Goal: Task Accomplishment & Management: Manage account settings

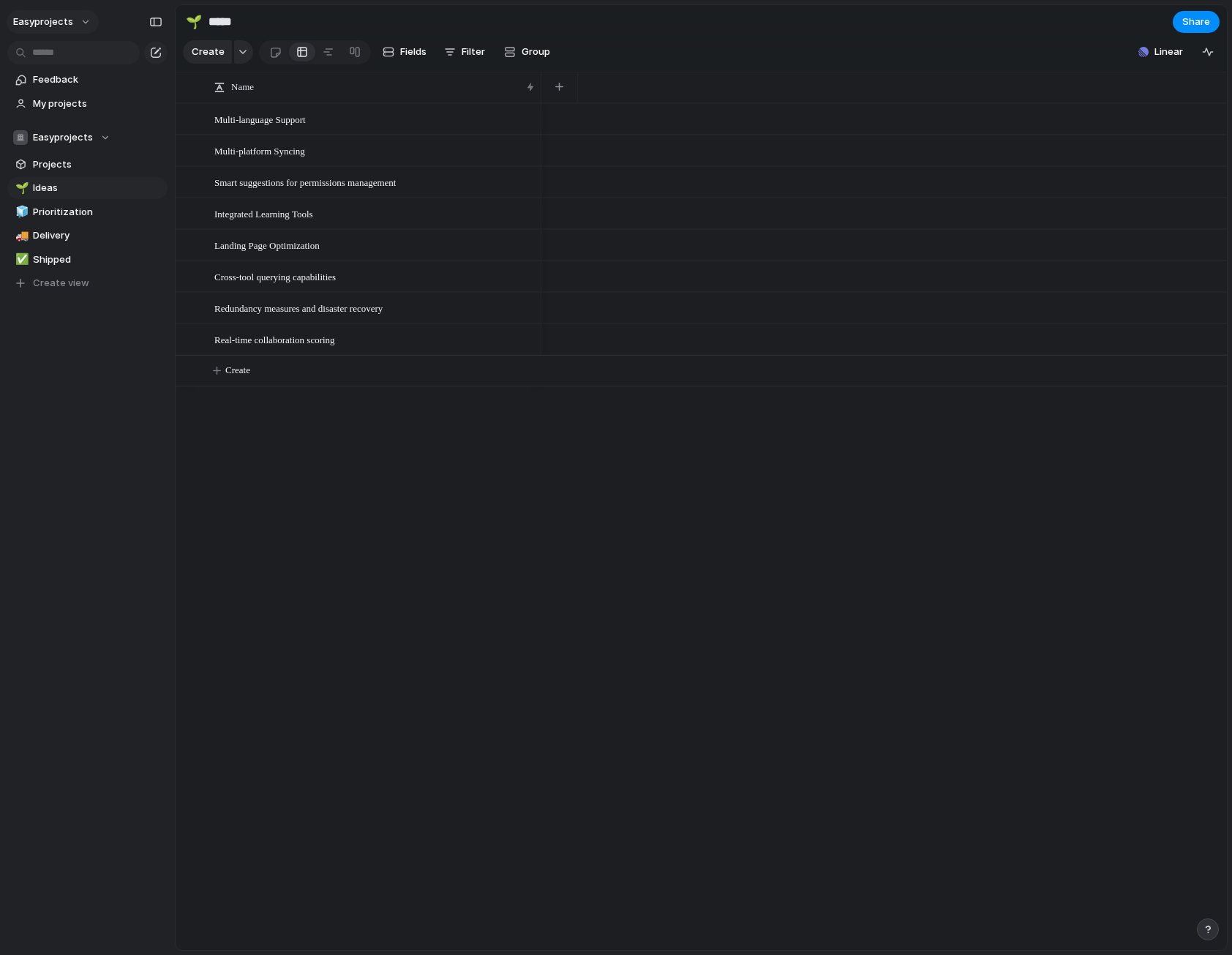
click at [59, 29] on button "easyprojects" at bounding box center [52, 22] width 92 height 24
click at [56, 56] on span "Settings" at bounding box center [53, 55] width 40 height 15
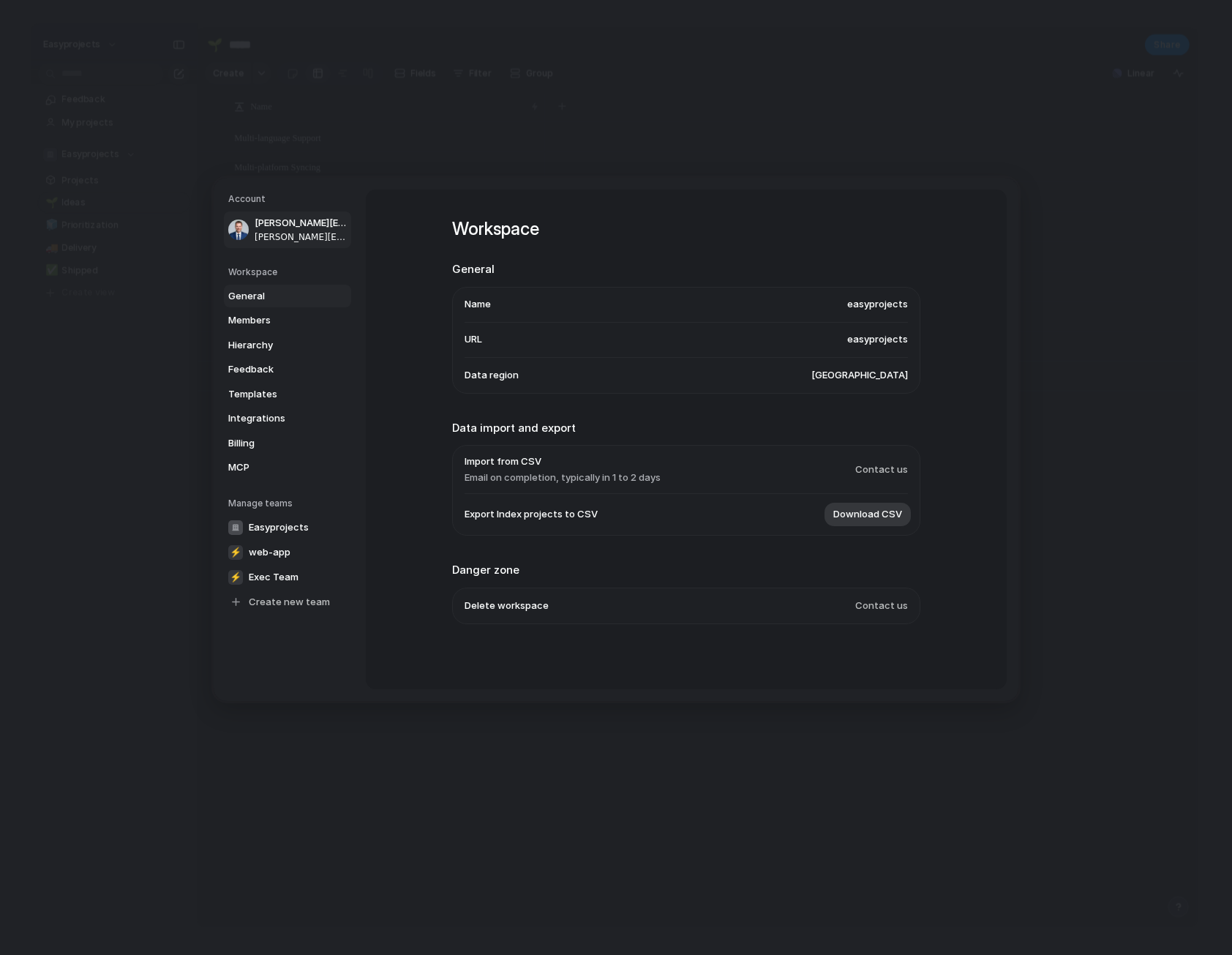
click at [295, 232] on span "[PERSON_NAME][EMAIL_ADDRESS][PERSON_NAME]" at bounding box center [301, 236] width 93 height 13
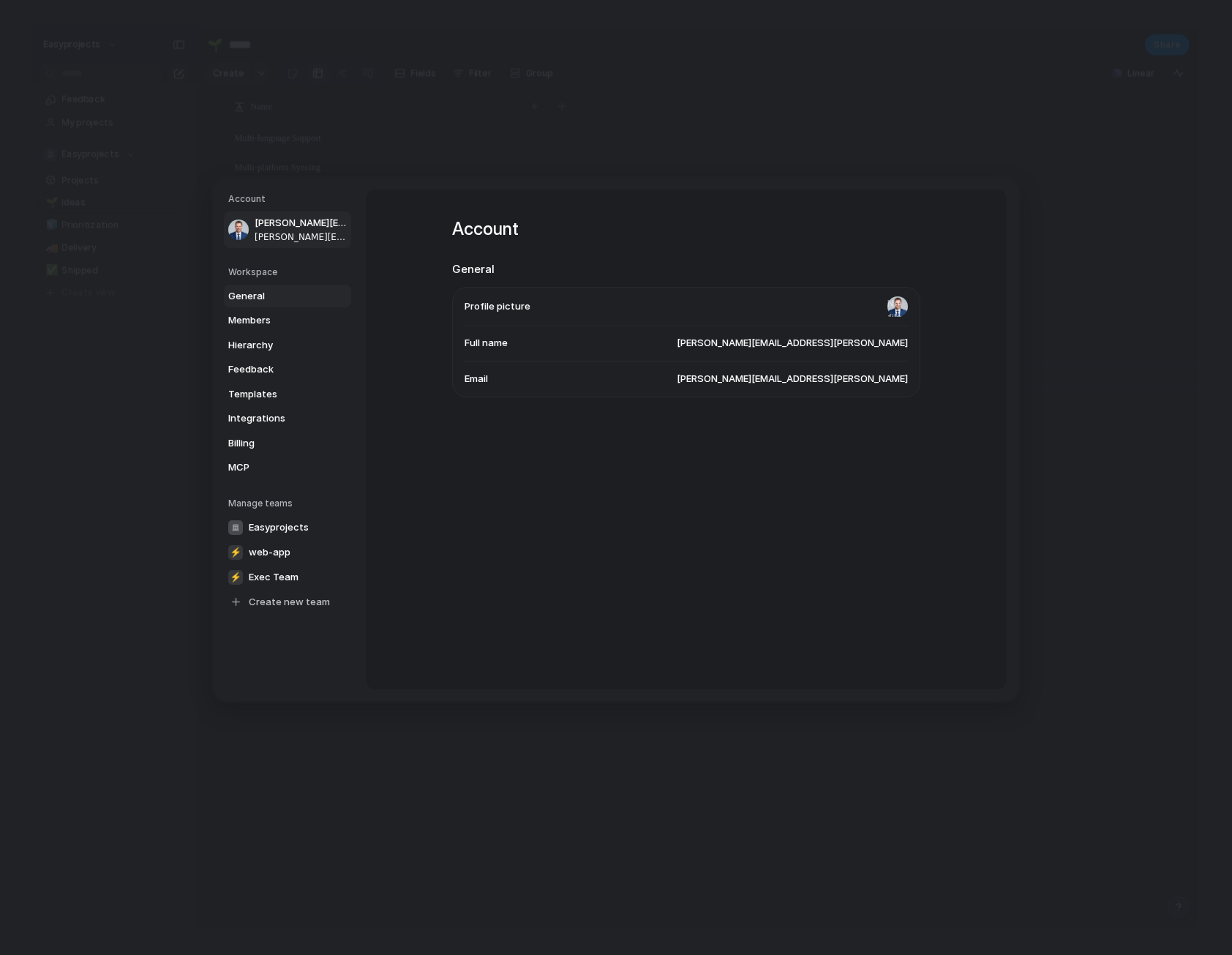
click at [272, 294] on span "General" at bounding box center [275, 295] width 93 height 15
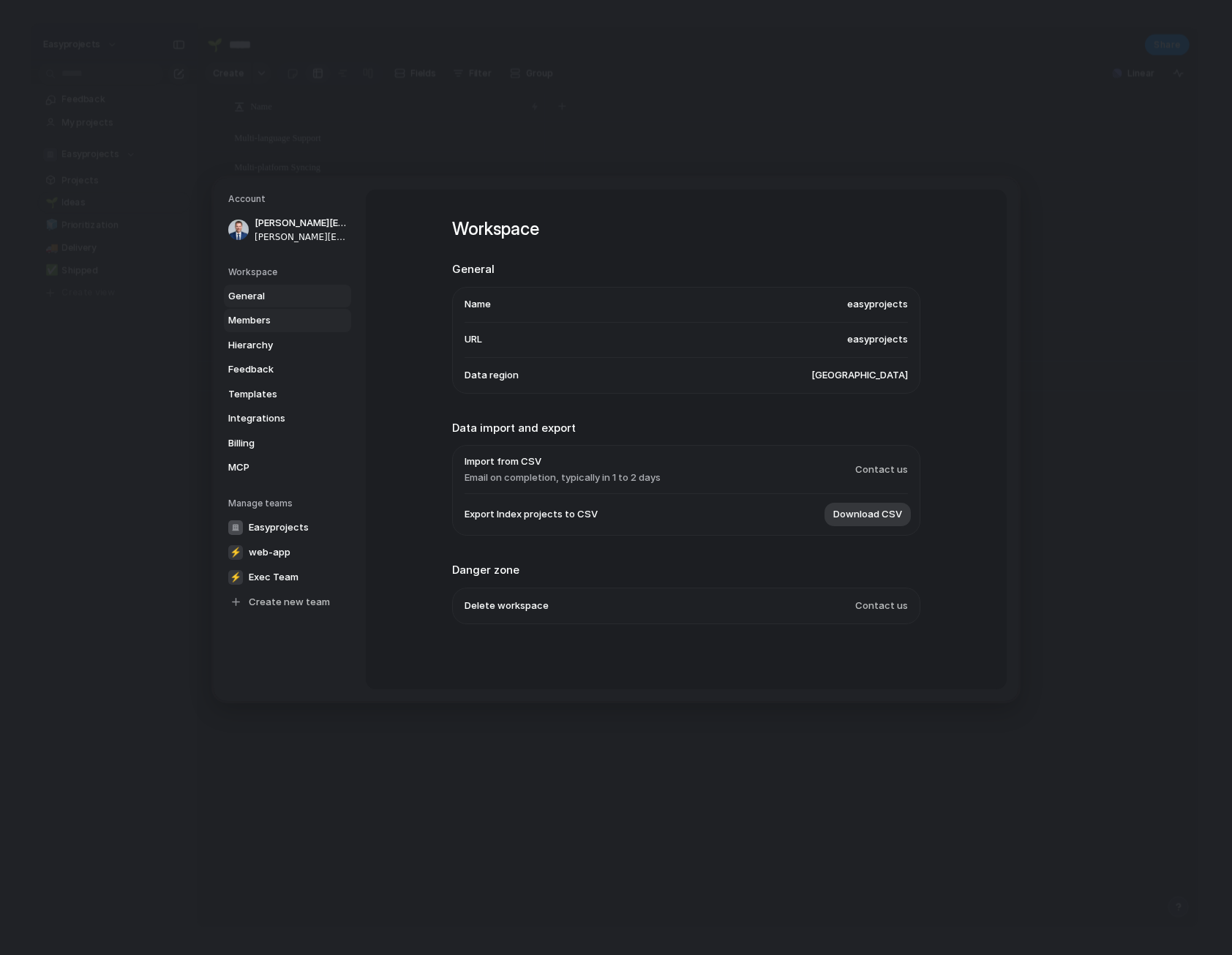
click at [283, 319] on span "Members" at bounding box center [275, 321] width 93 height 15
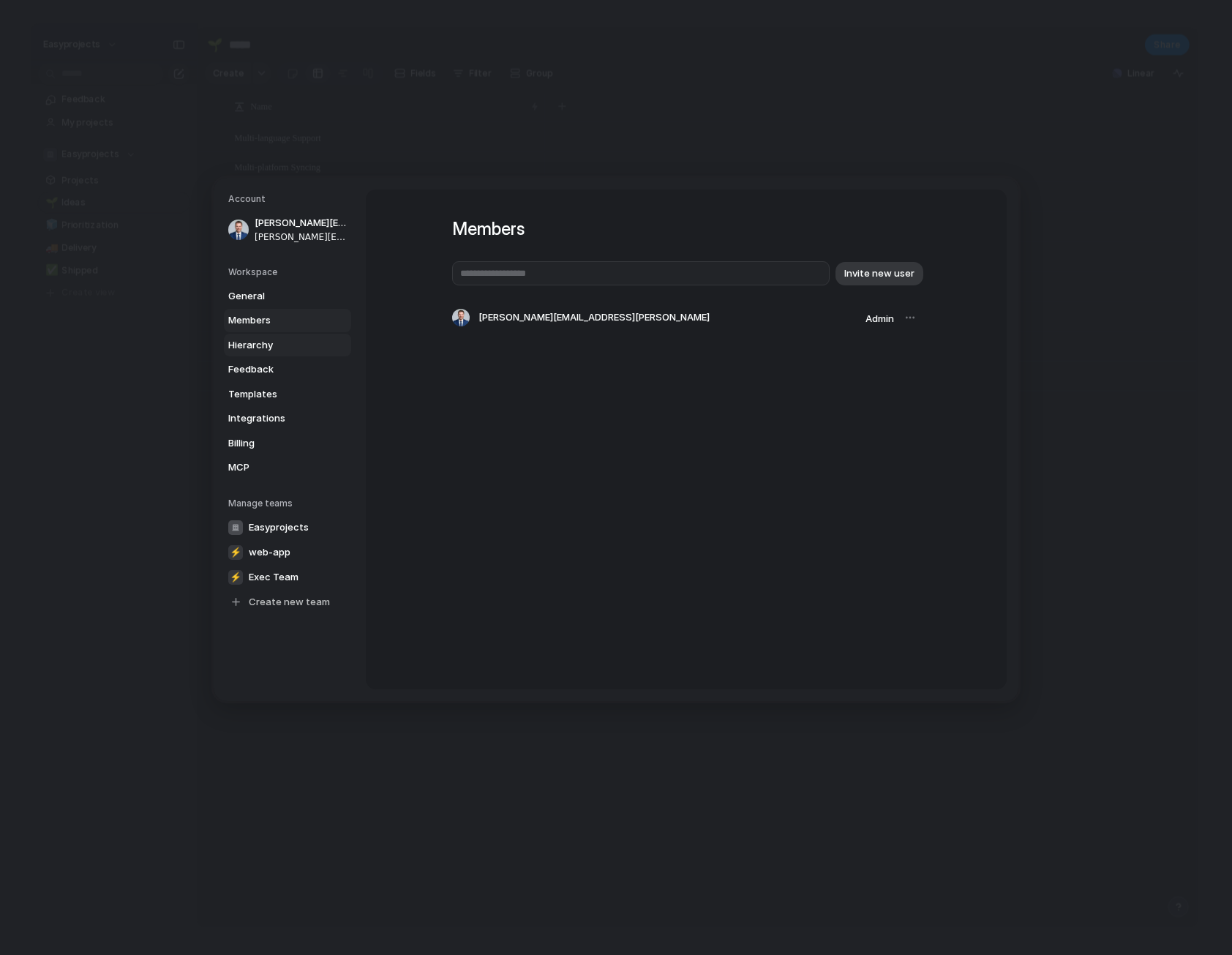
click at [281, 349] on span "Hierarchy" at bounding box center [275, 345] width 93 height 15
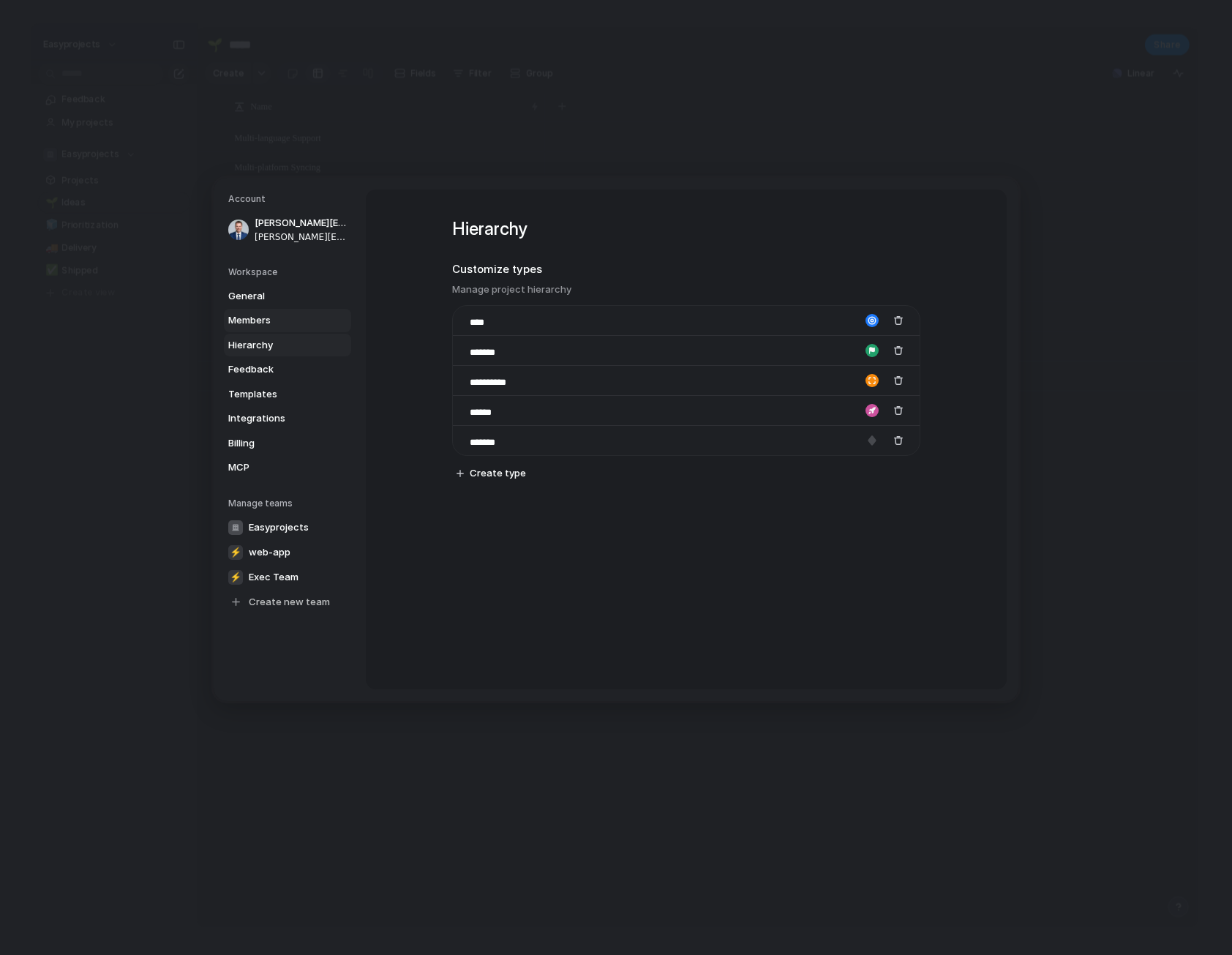
click at [286, 322] on span "Members" at bounding box center [275, 321] width 93 height 15
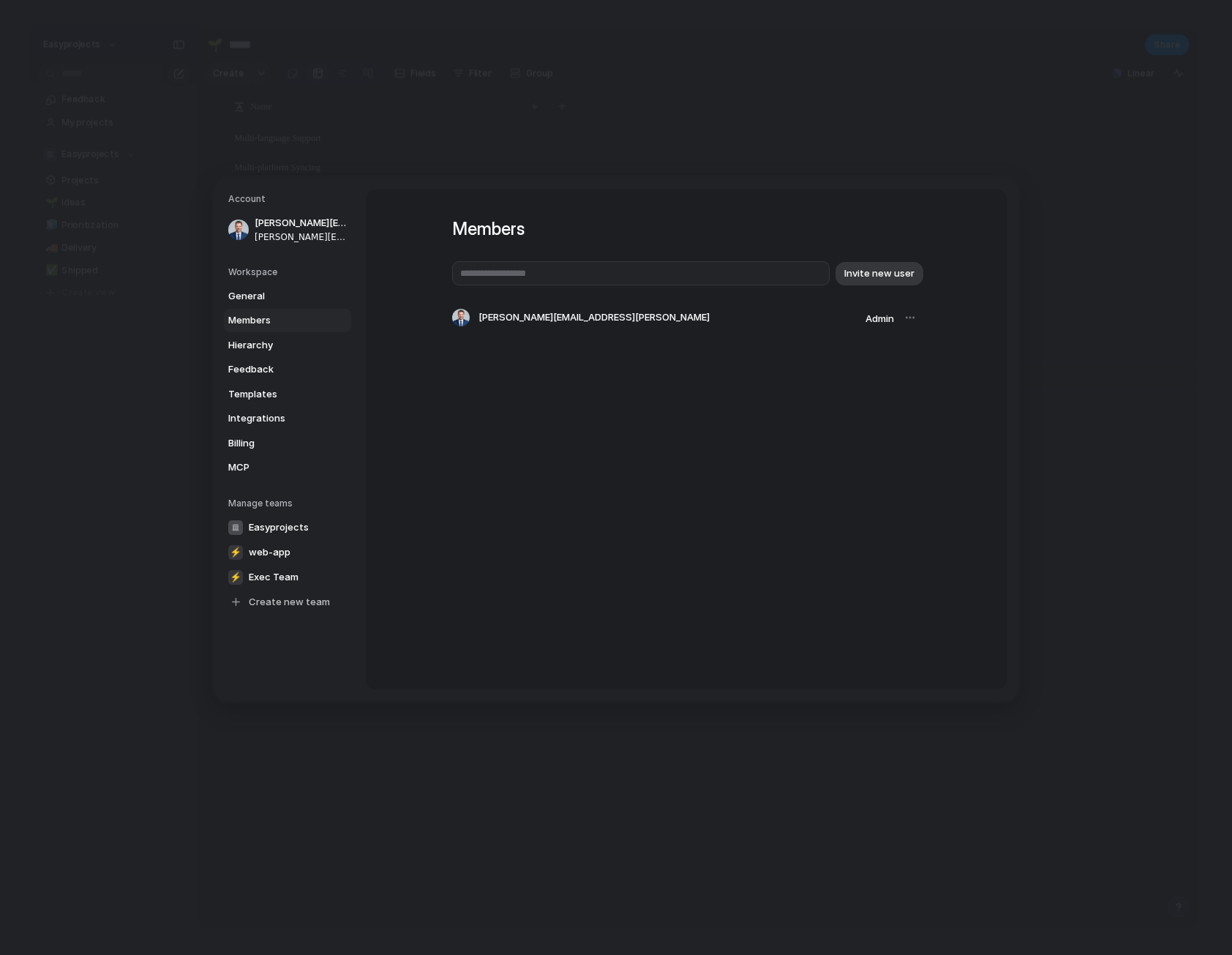
click at [879, 320] on span "Admin" at bounding box center [879, 318] width 29 height 11
click at [918, 322] on div at bounding box center [910, 318] width 20 height 20
click at [279, 349] on span "Hierarchy" at bounding box center [275, 345] width 93 height 15
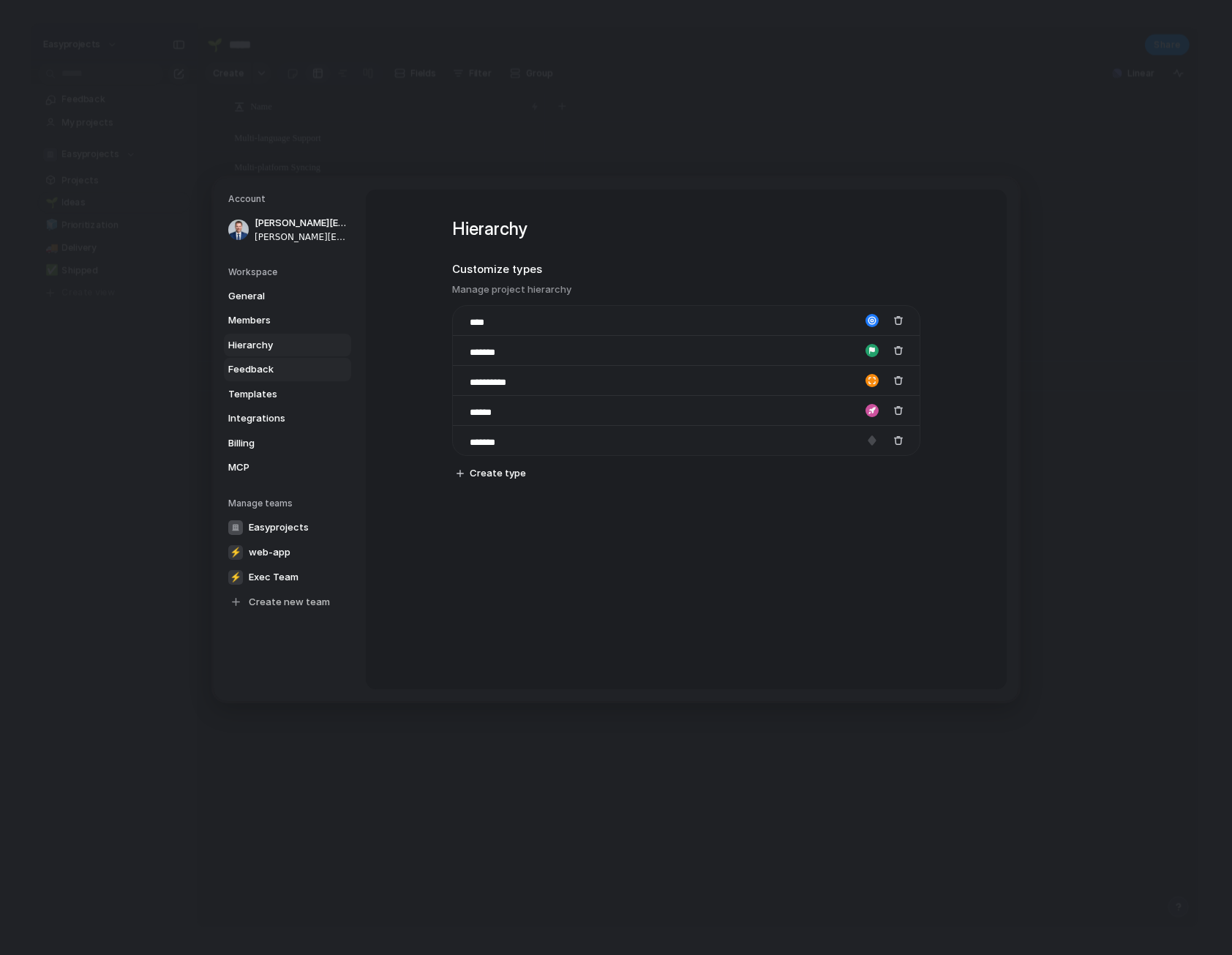
click at [277, 363] on span "Feedback" at bounding box center [275, 370] width 93 height 15
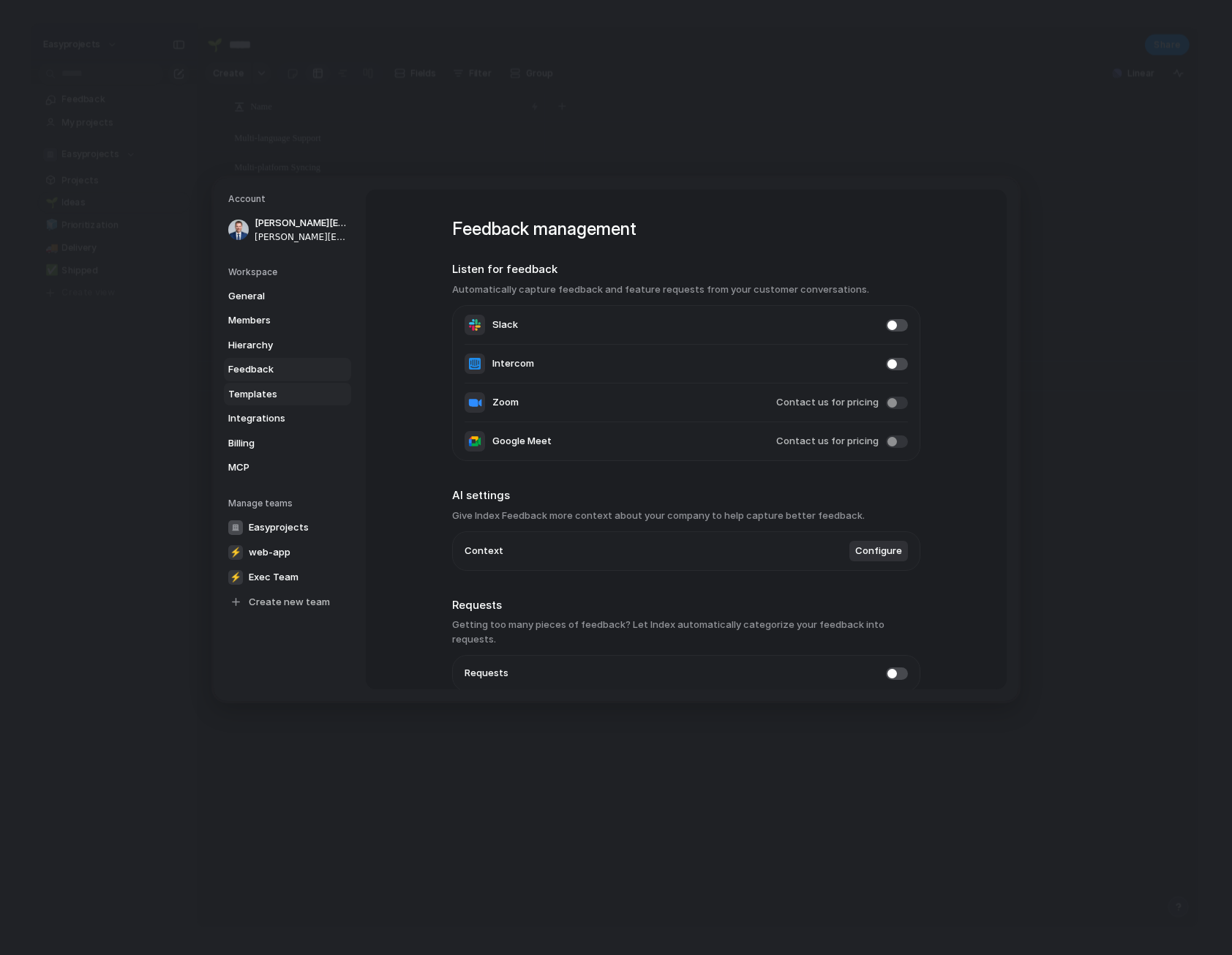
click at [274, 399] on span "Templates" at bounding box center [275, 394] width 93 height 15
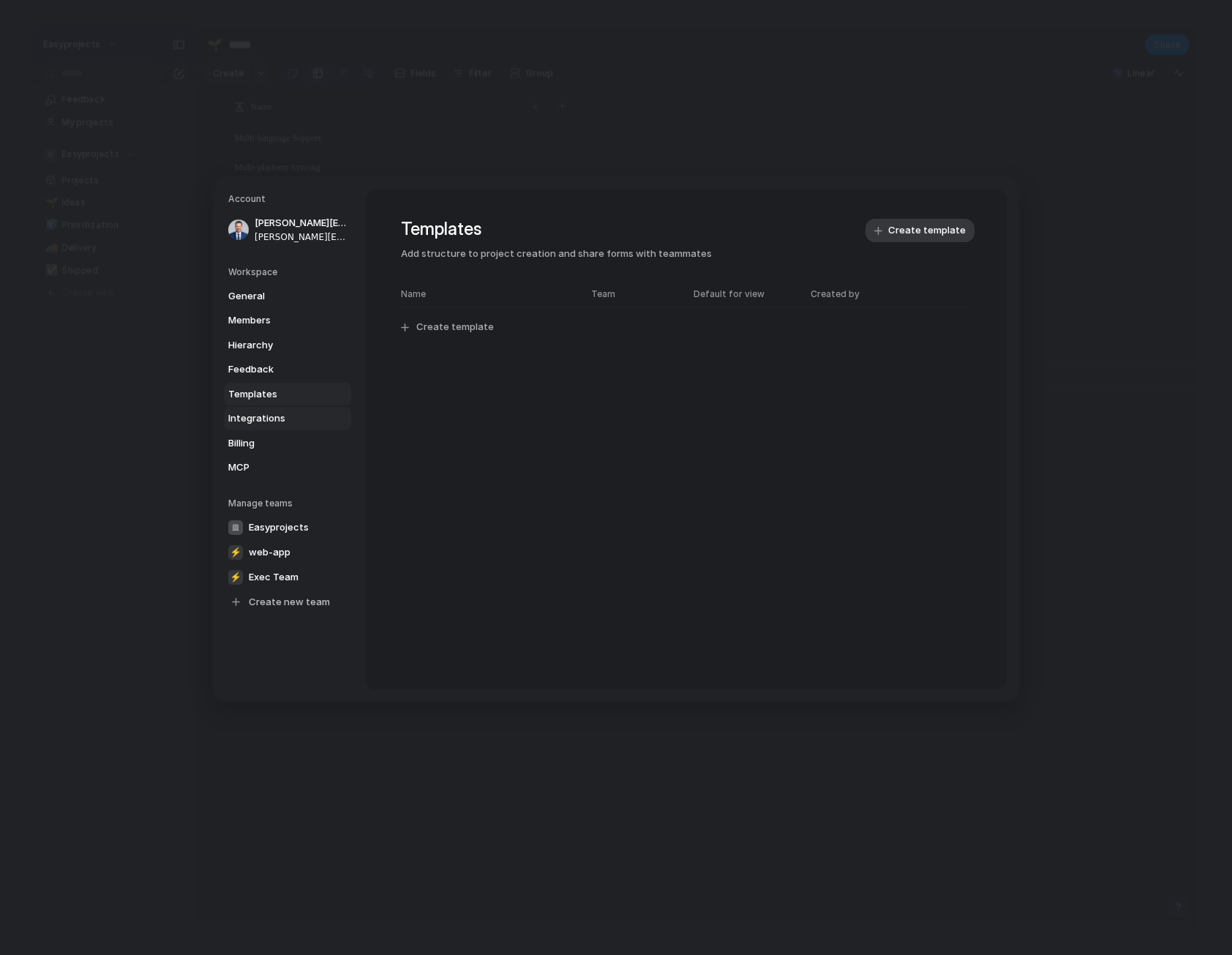
click at [287, 417] on span "Integrations" at bounding box center [275, 419] width 93 height 15
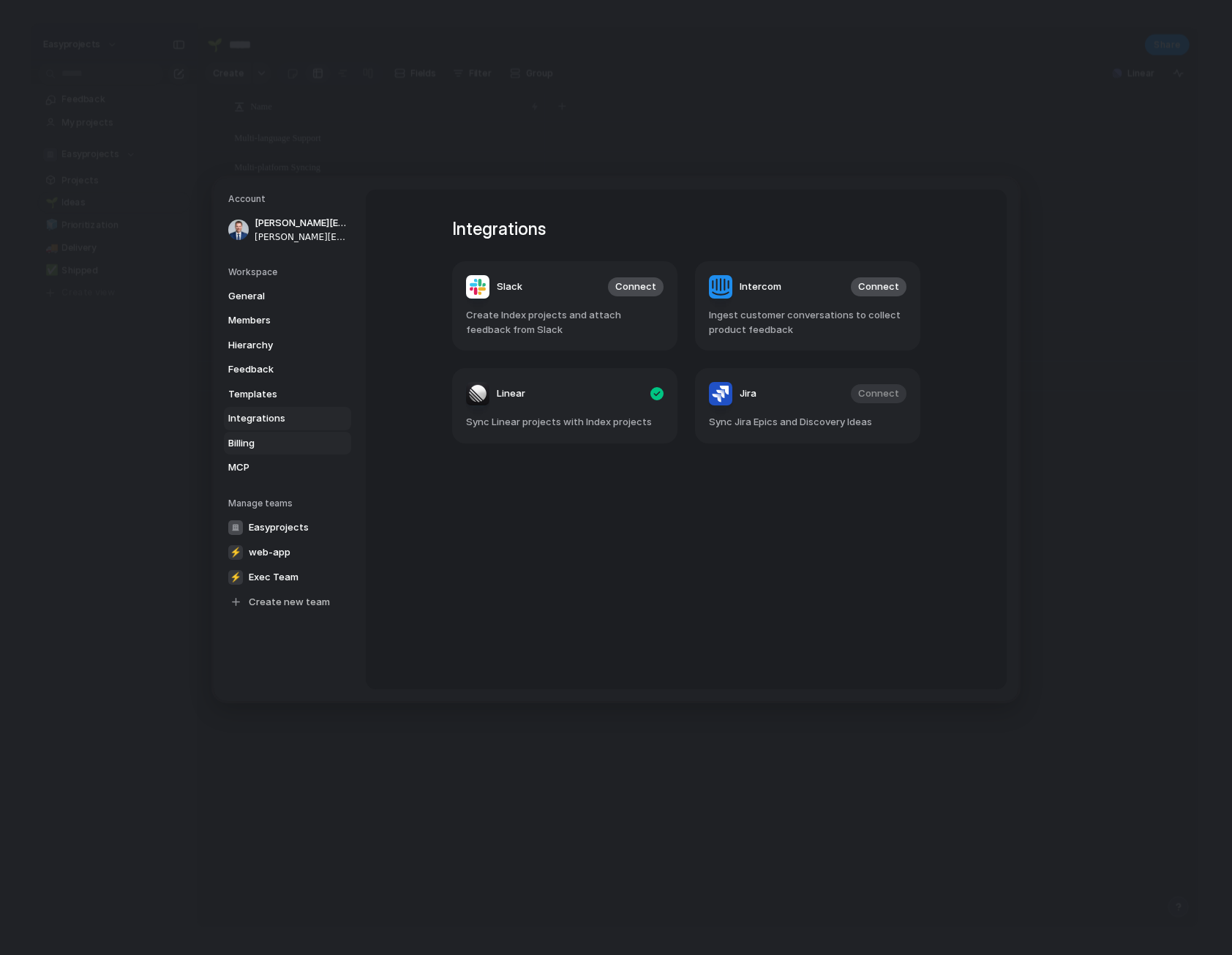
click at [277, 438] on span "Billing" at bounding box center [275, 443] width 93 height 15
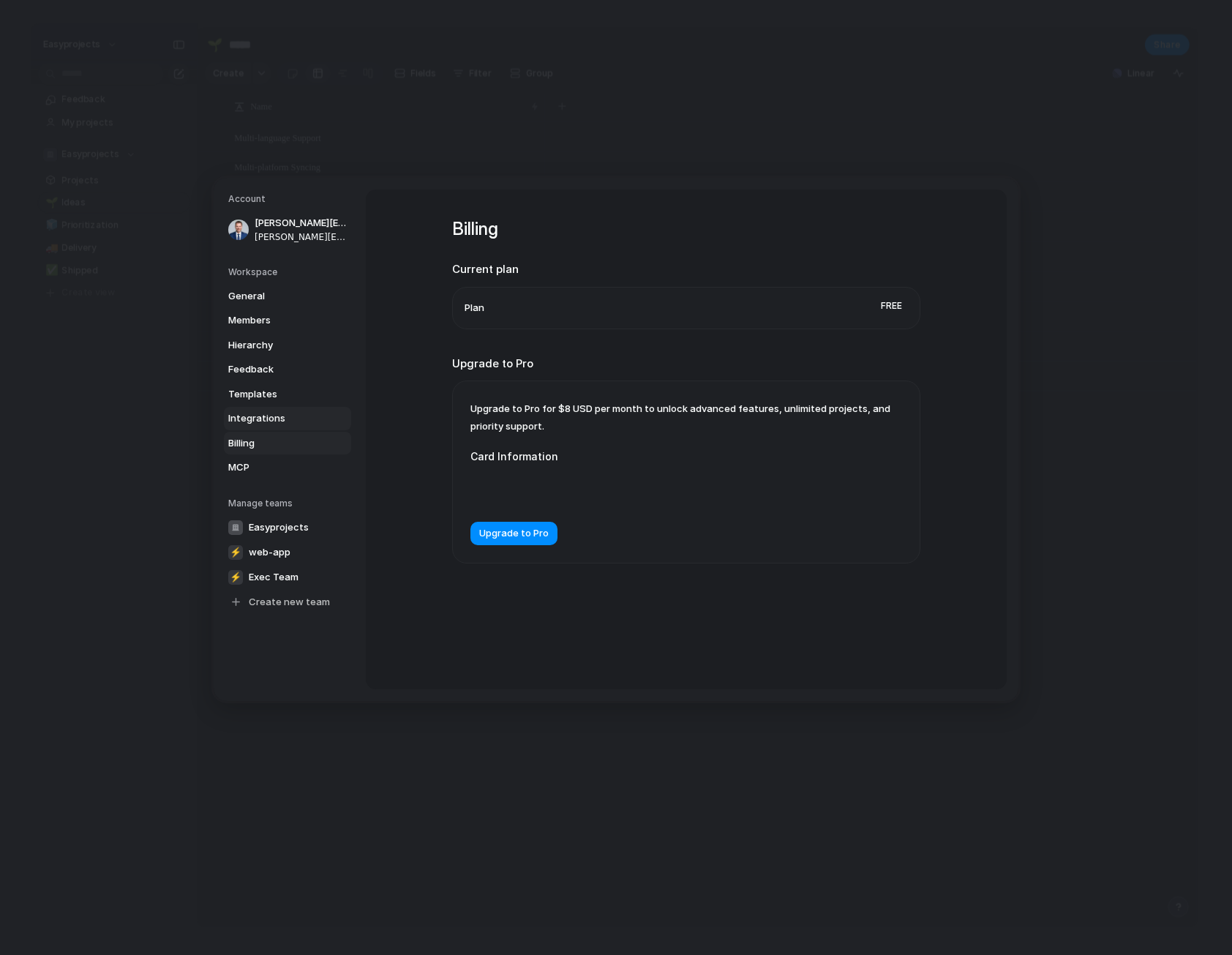
click at [277, 421] on span "Integrations" at bounding box center [275, 419] width 93 height 15
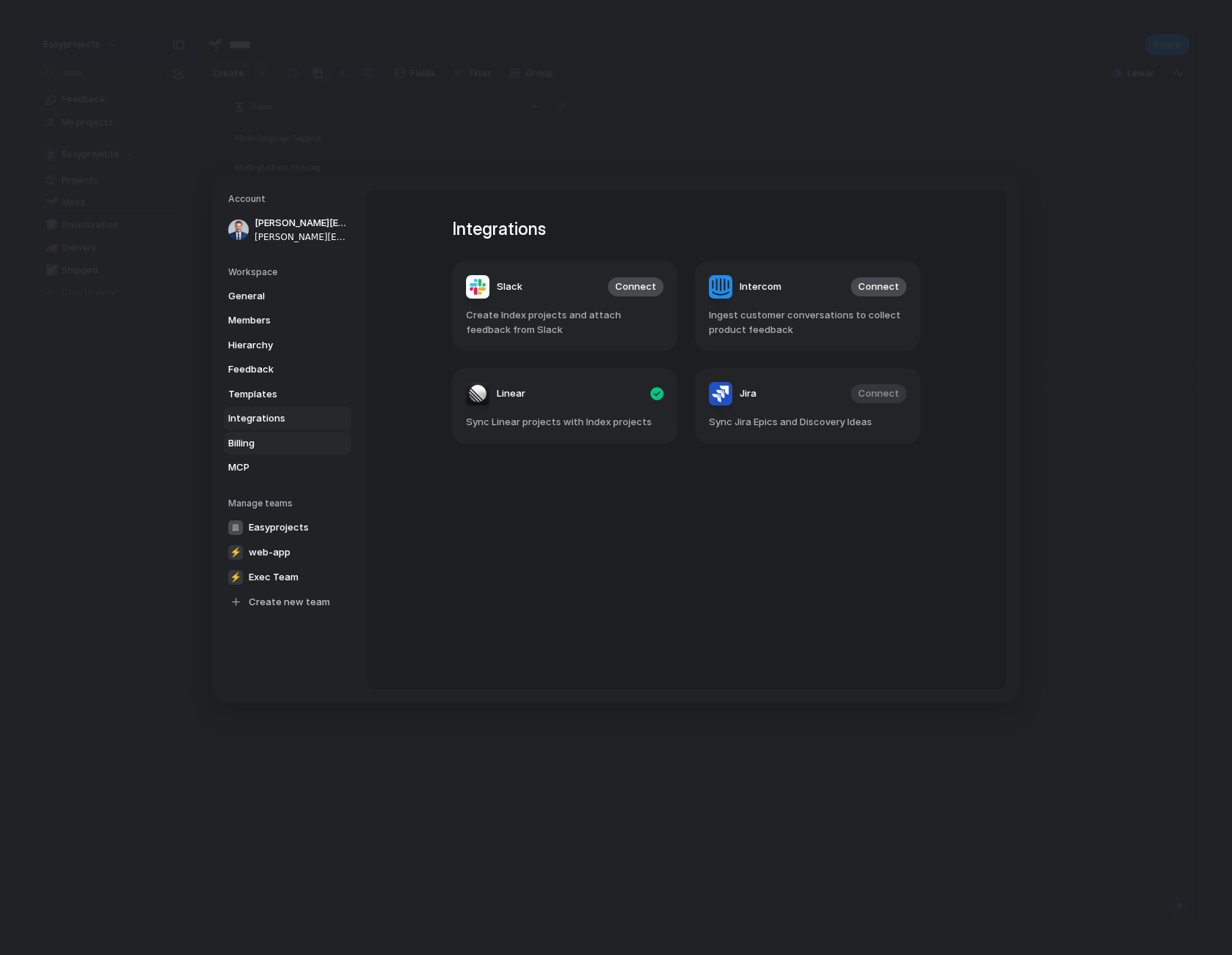
click at [273, 442] on span "Billing" at bounding box center [275, 443] width 93 height 15
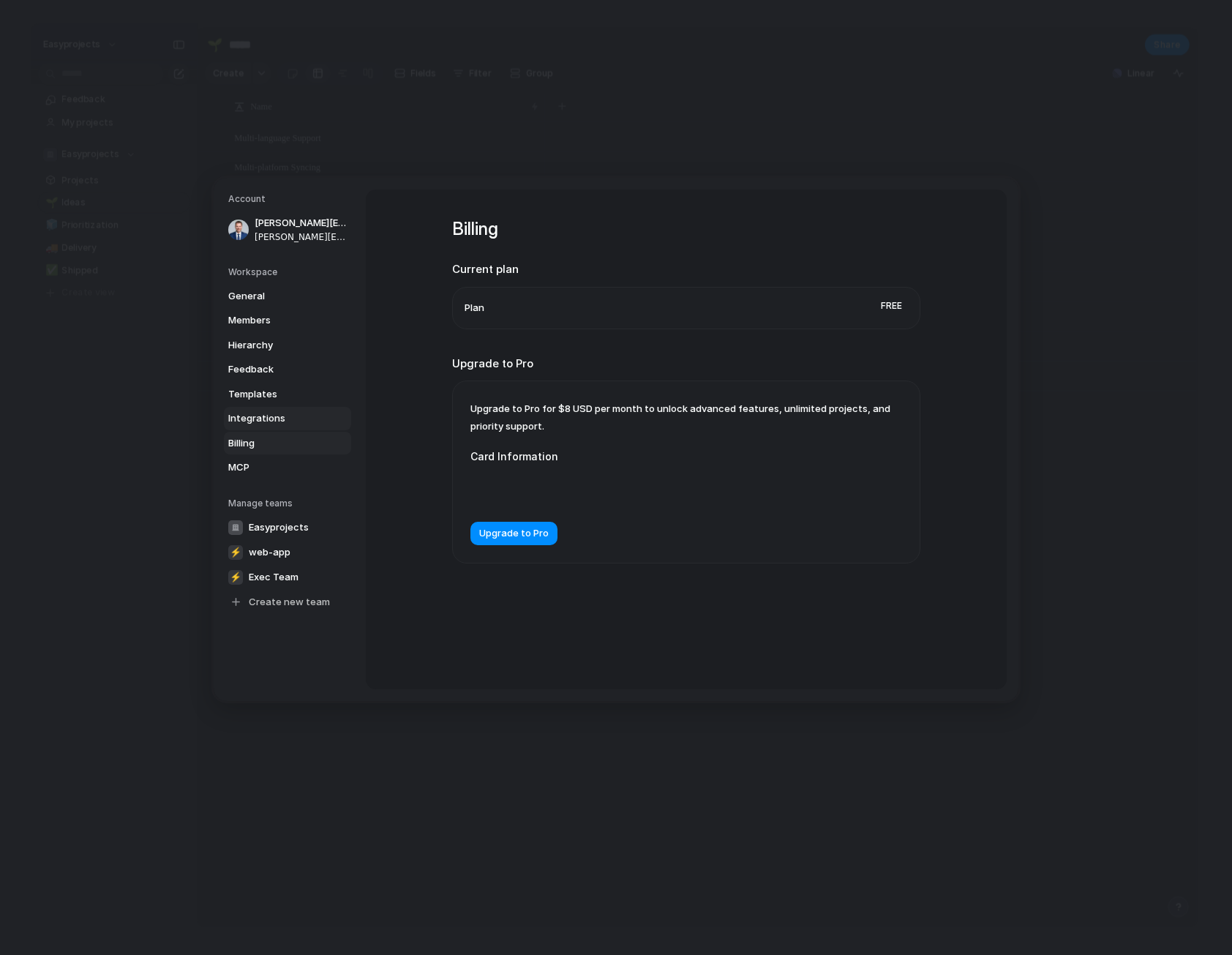
click at [284, 422] on span "Integrations" at bounding box center [275, 419] width 93 height 15
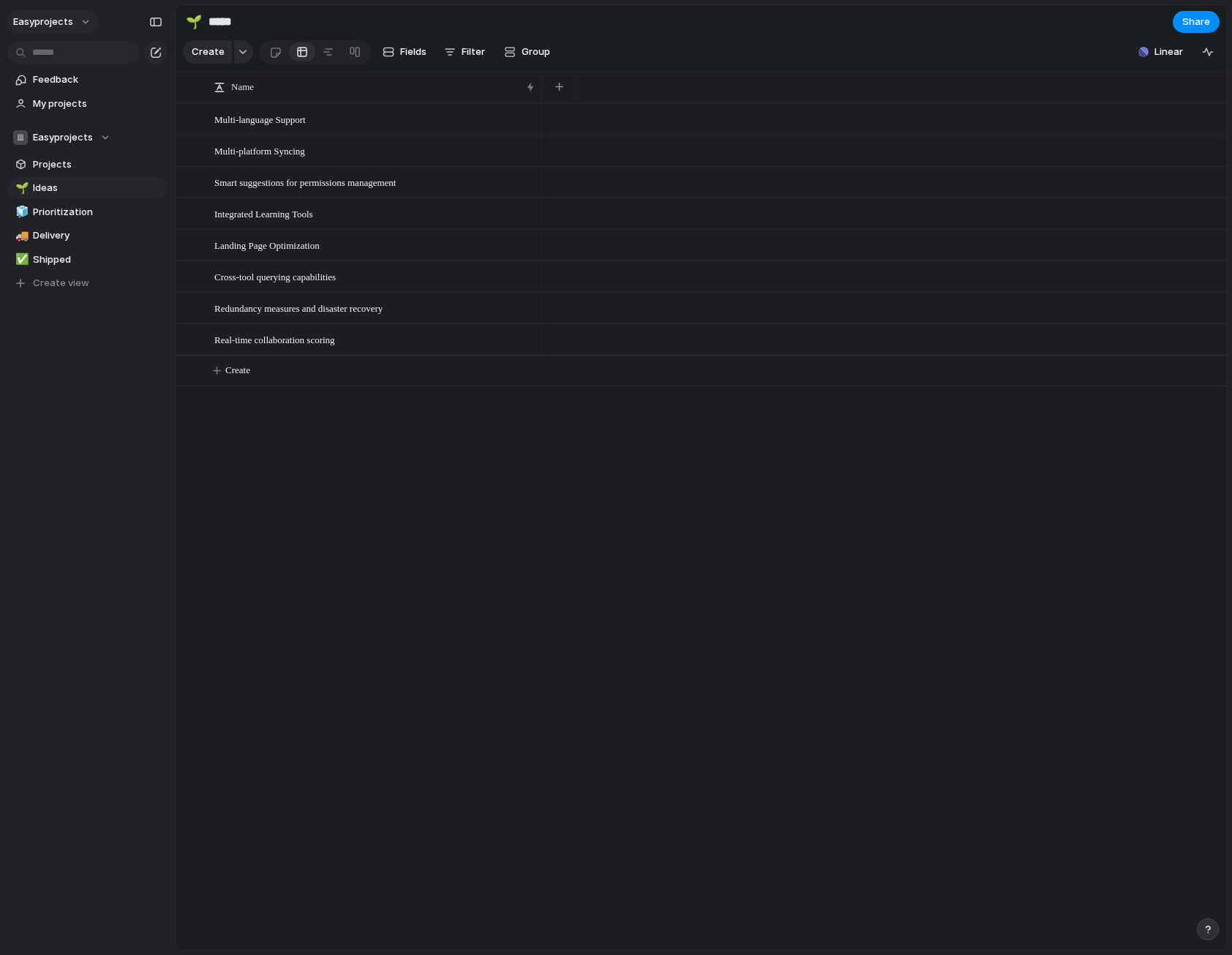
click at [42, 25] on span "easyprojects" at bounding box center [43, 22] width 60 height 15
click at [59, 56] on span "Settings" at bounding box center [53, 55] width 40 height 15
